Goal: Check status: Check status

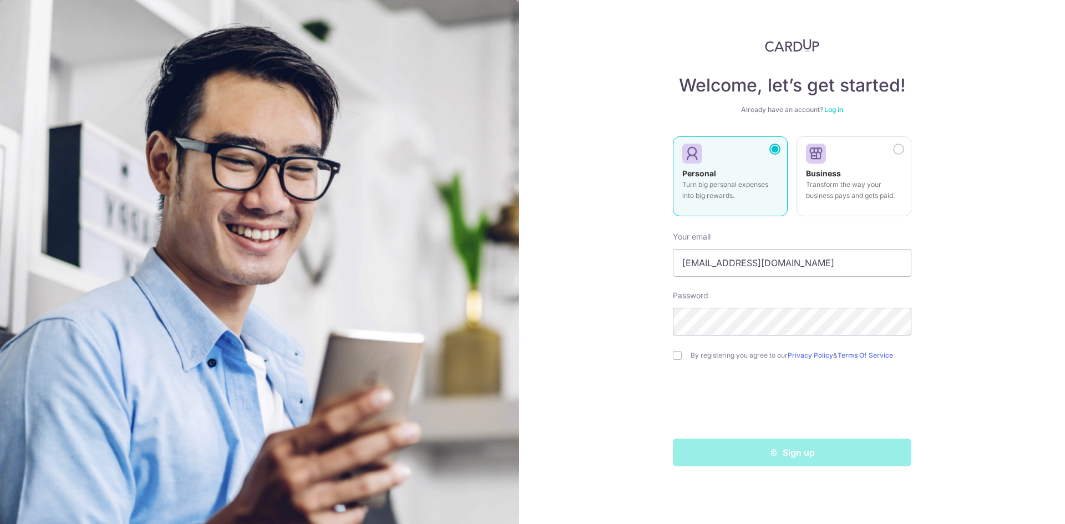
click at [835, 110] on link "Log in" at bounding box center [833, 109] width 19 height 8
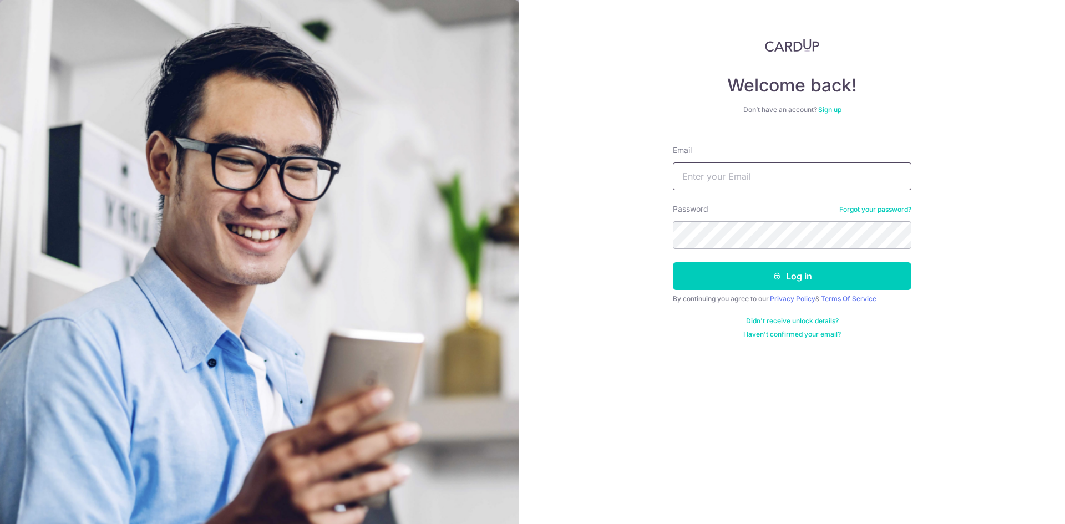
type input "woolimys@yahoo.com"
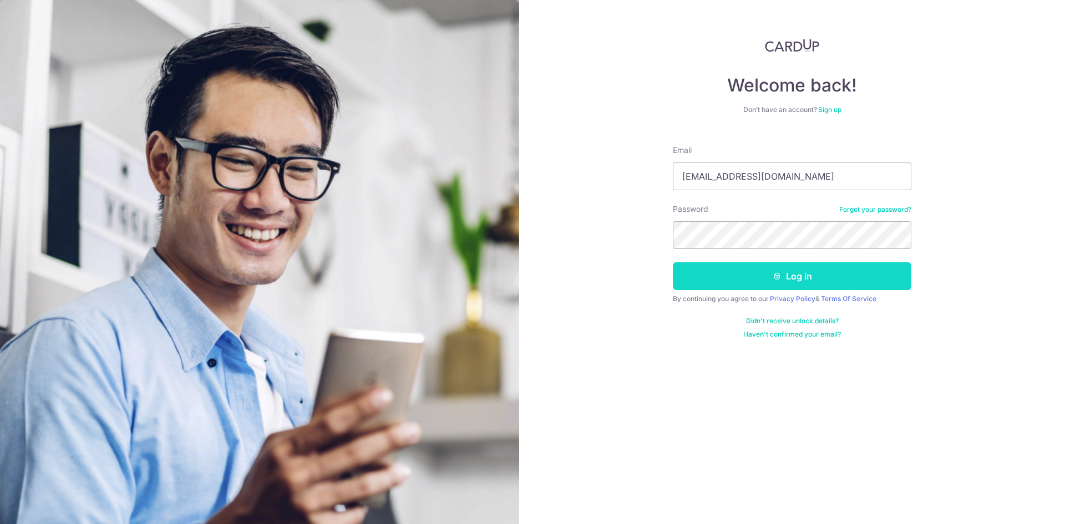
click at [769, 280] on button "Log in" at bounding box center [792, 276] width 238 height 28
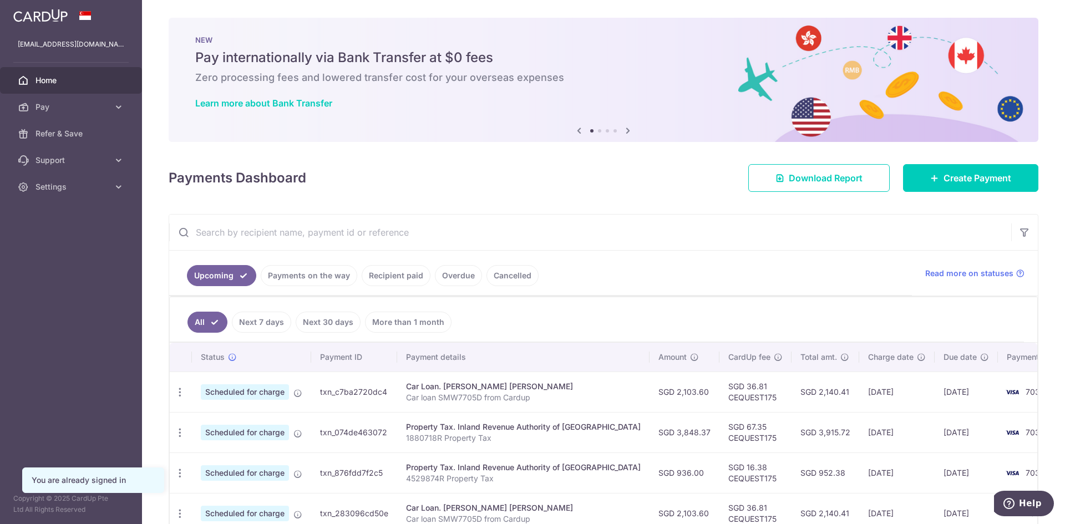
click at [292, 273] on link "Payments on the way" at bounding box center [309, 275] width 96 height 21
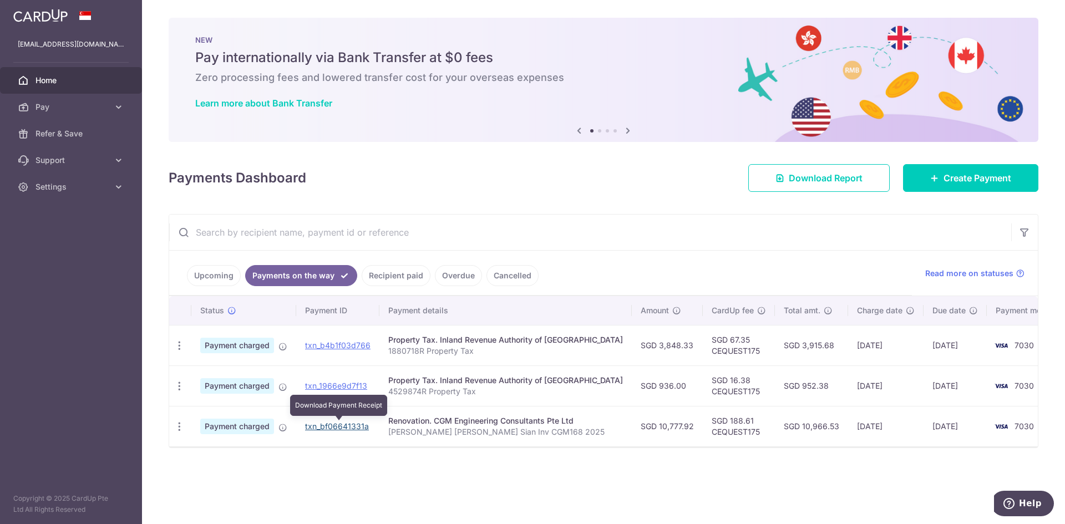
click at [328, 425] on link "txn_bf06641331a" at bounding box center [337, 425] width 64 height 9
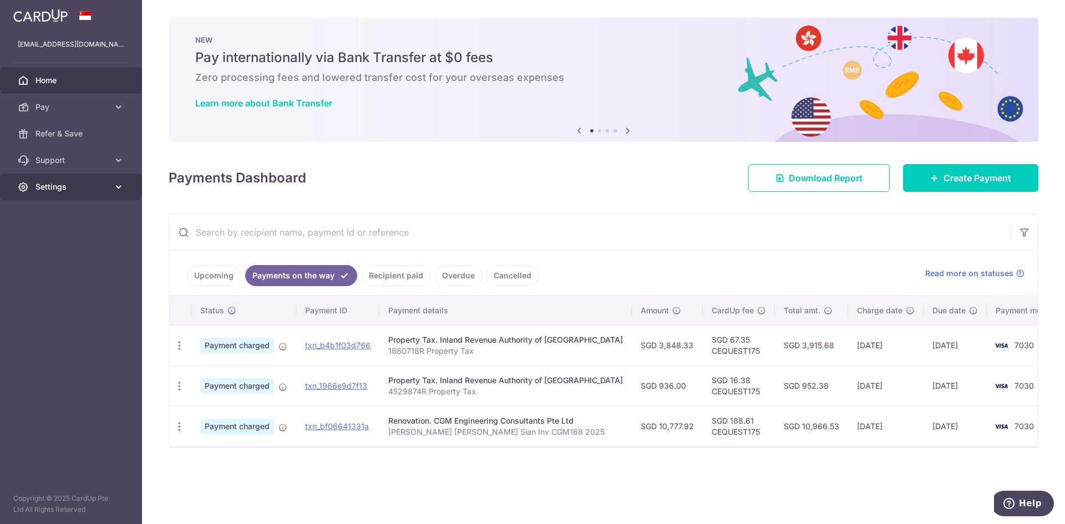
click at [74, 188] on span "Settings" at bounding box center [71, 186] width 73 height 11
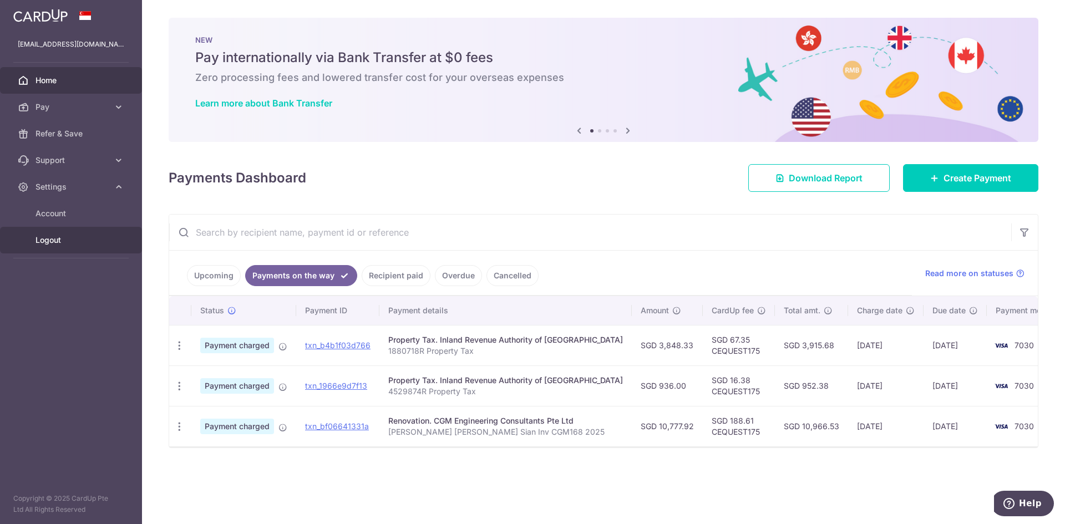
click at [60, 240] on span "Logout" at bounding box center [71, 240] width 73 height 11
